Goal: Check status: Check status

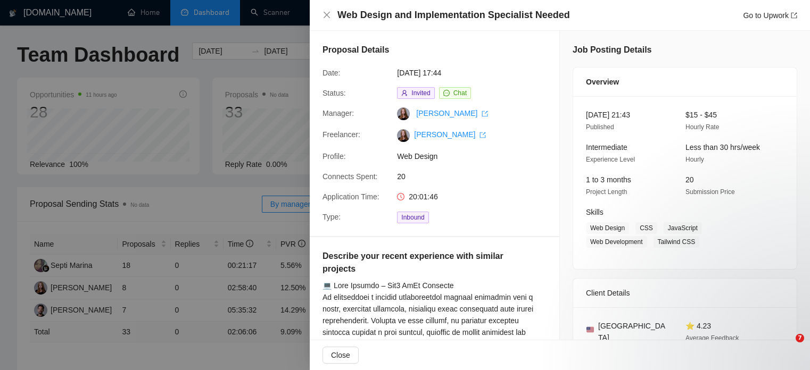
click at [325, 14] on icon "close" at bounding box center [327, 15] width 9 height 9
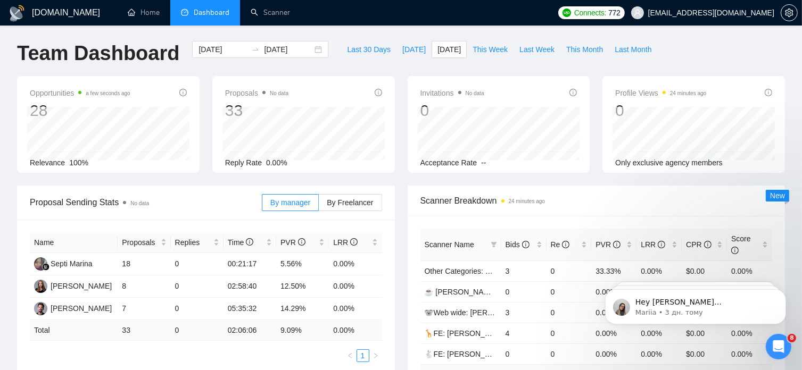
scroll to position [1, 0]
click at [402, 46] on span "[DATE]" at bounding box center [413, 50] width 23 height 12
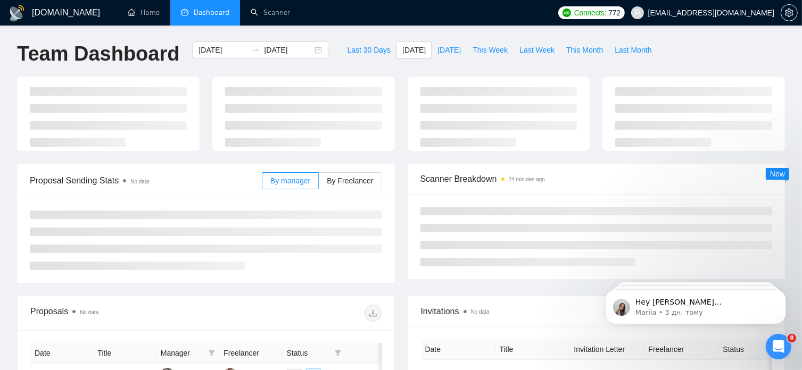
type input "2025-08-14"
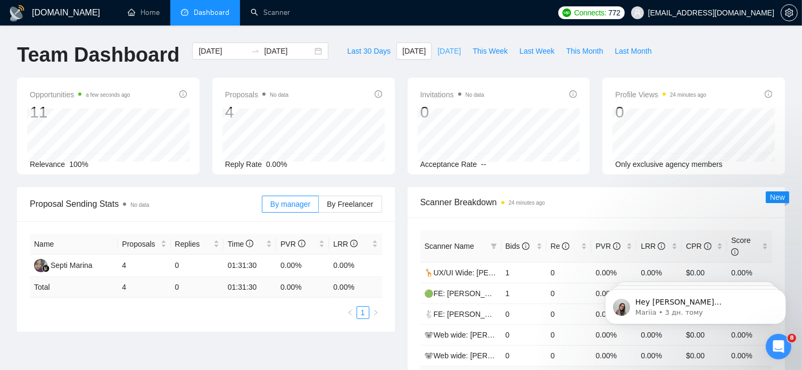
click at [440, 50] on span "[DATE]" at bounding box center [449, 51] width 23 height 12
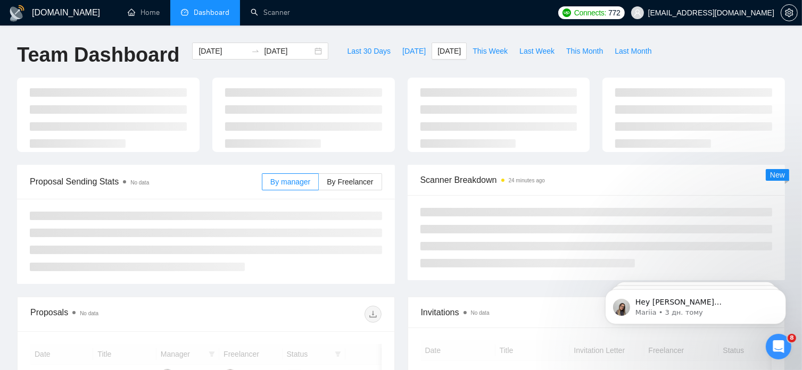
type input "[DATE]"
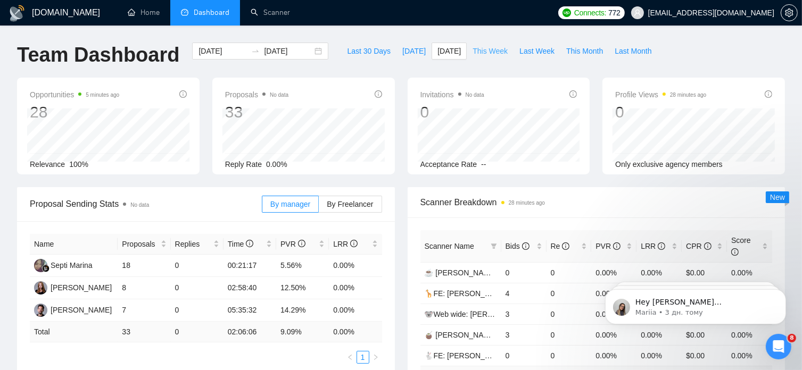
click at [476, 51] on span "This Week" at bounding box center [490, 51] width 35 height 12
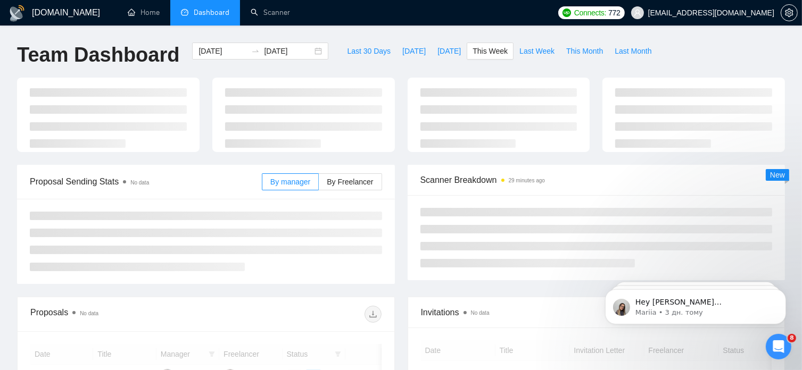
type input "2025-08-11"
type input "2025-08-17"
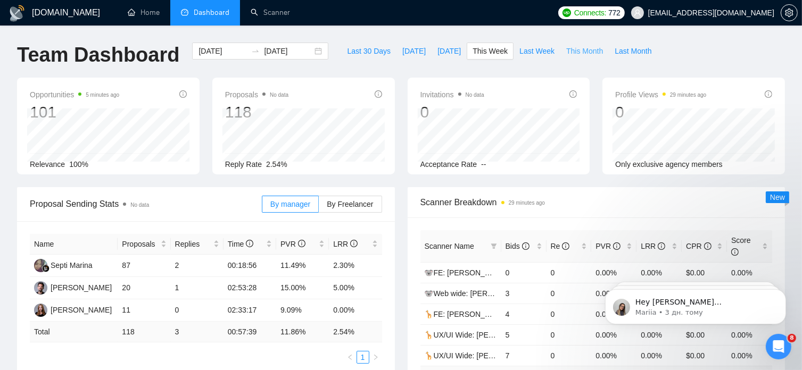
click at [568, 51] on span "This Month" at bounding box center [584, 51] width 37 height 12
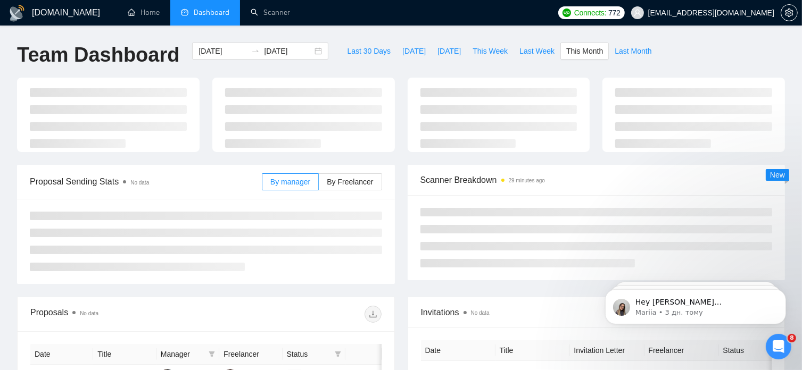
type input "2025-08-01"
type input "2025-08-31"
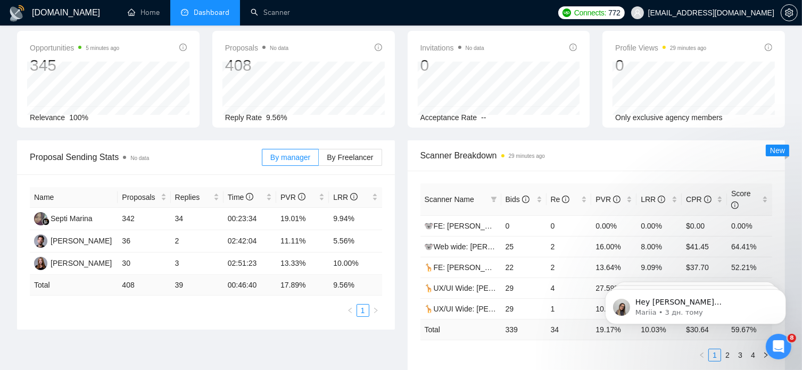
scroll to position [24, 0]
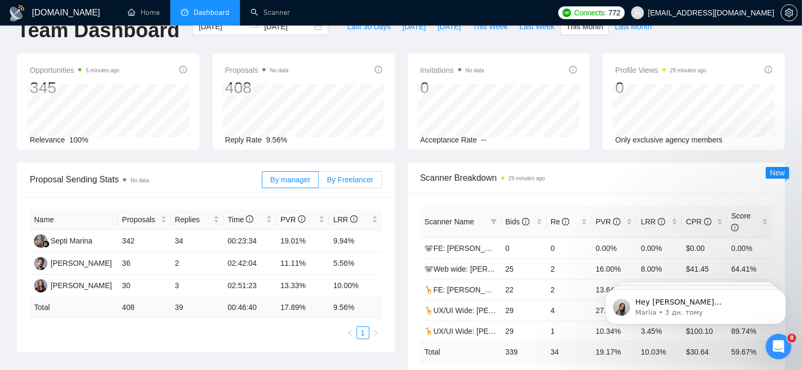
click at [366, 187] on label "By Freelancer" at bounding box center [350, 179] width 63 height 17
click at [319, 183] on input "By Freelancer" at bounding box center [319, 183] width 0 height 0
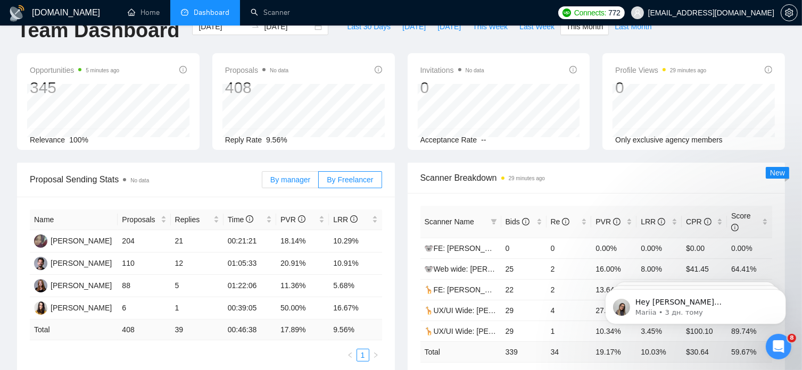
click at [285, 180] on span "By manager" at bounding box center [290, 180] width 40 height 9
click at [262, 183] on input "By manager" at bounding box center [262, 183] width 0 height 0
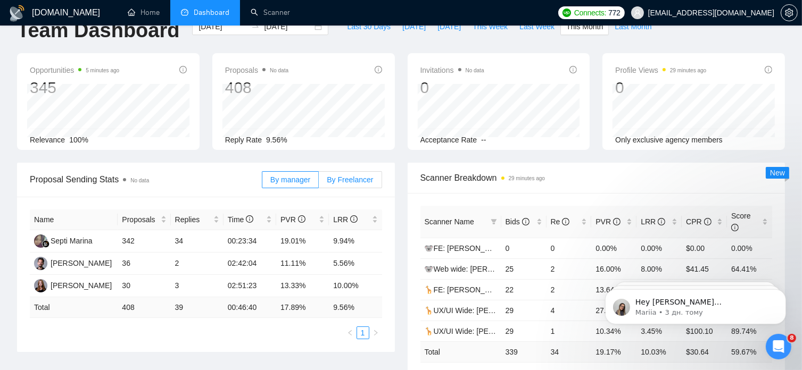
click at [341, 185] on label "By Freelancer" at bounding box center [350, 179] width 63 height 17
click at [319, 183] on input "By Freelancer" at bounding box center [319, 183] width 0 height 0
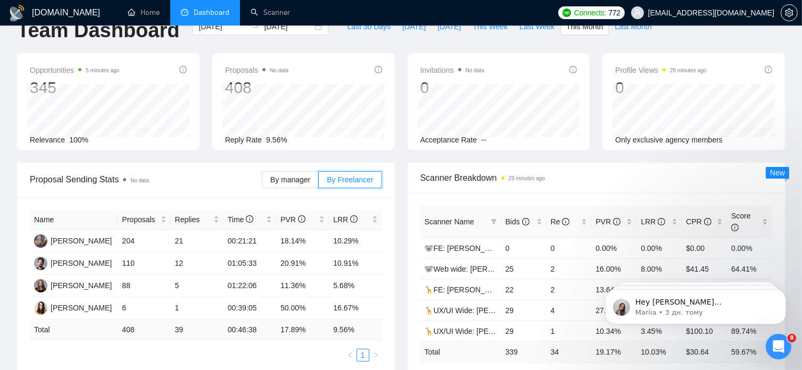
scroll to position [0, 0]
